Goal: Find contact information: Find contact information

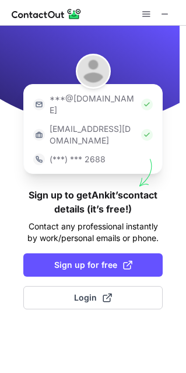
click at [76, 154] on p "(***) *** 2688" at bounding box center [78, 160] width 56 height 12
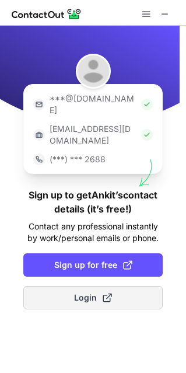
click at [82, 292] on span "Login" at bounding box center [93, 298] width 38 height 12
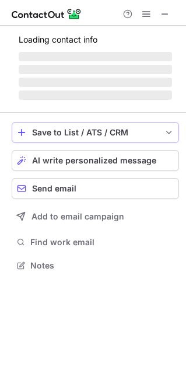
scroll to position [262, 186]
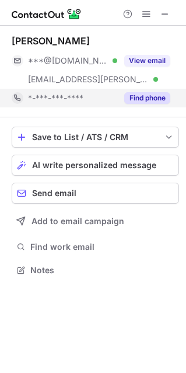
click at [133, 95] on button "Find phone" at bounding box center [147, 98] width 46 height 12
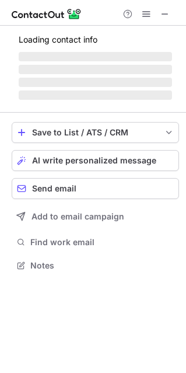
scroll to position [283, 186]
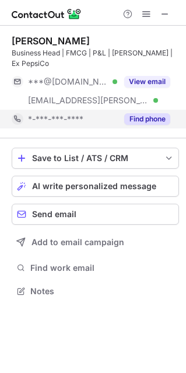
click at [148, 117] on button "Find phone" at bounding box center [147, 119] width 46 height 12
